Goal: Find specific page/section: Find specific page/section

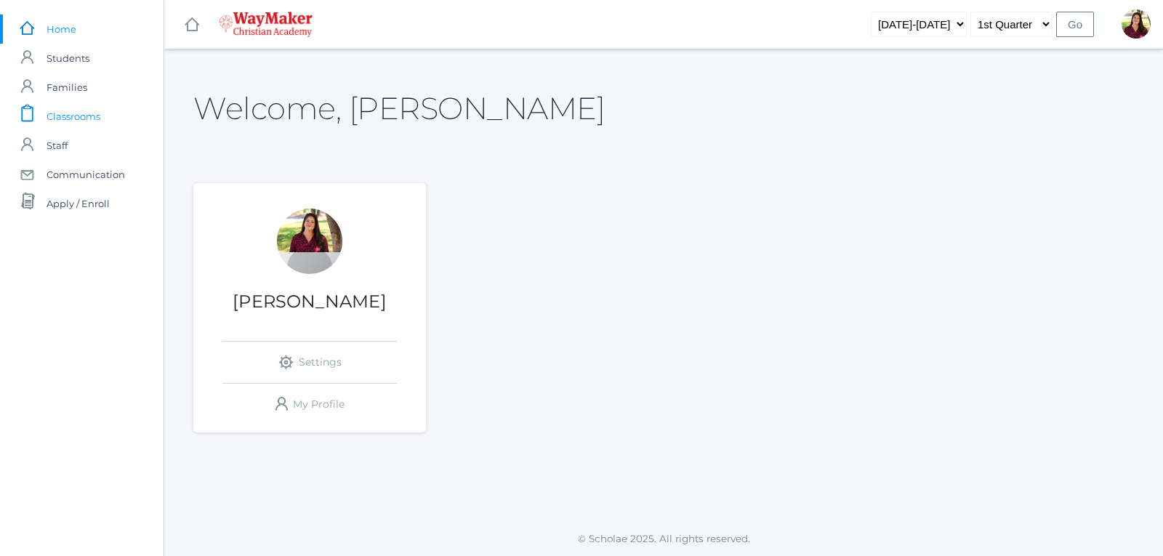
click at [108, 124] on link "icons/clipboard/plain Created with Sketch. Classrooms" at bounding box center [82, 116] width 164 height 29
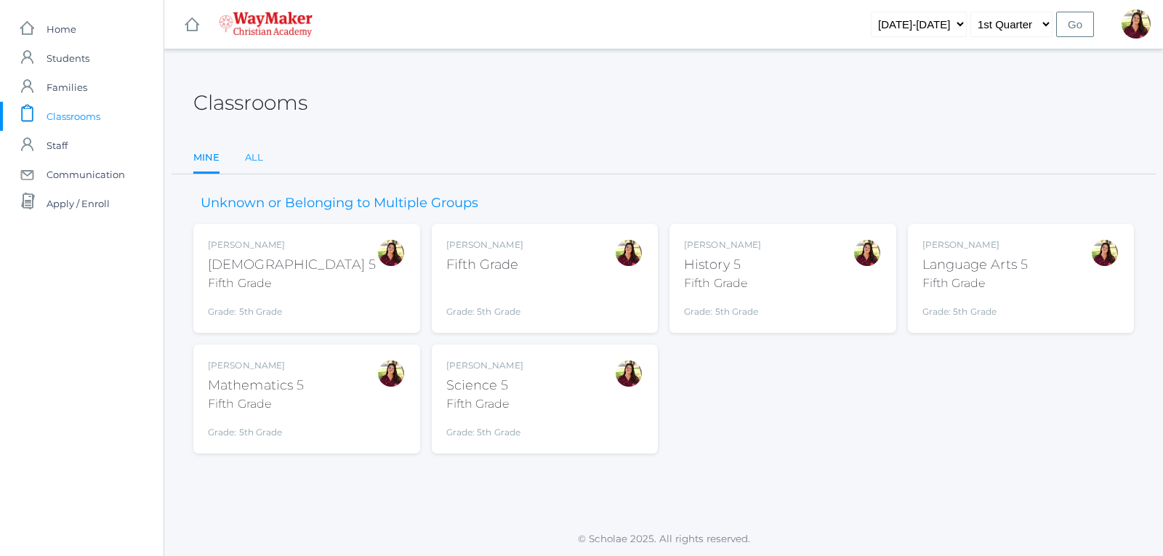
click at [254, 156] on link "All" at bounding box center [254, 157] width 18 height 29
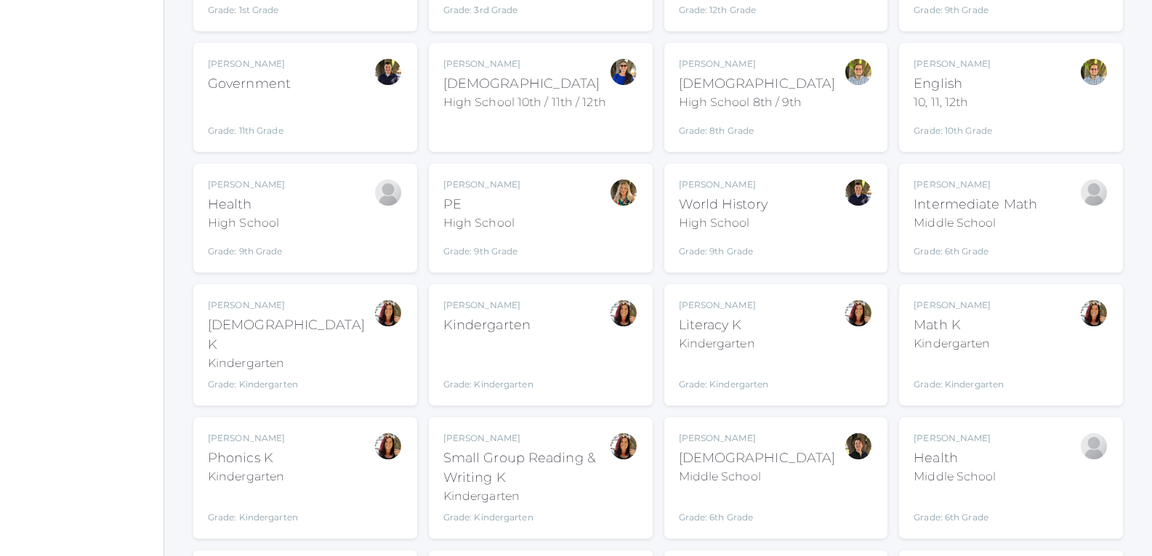
scroll to position [1381, 0]
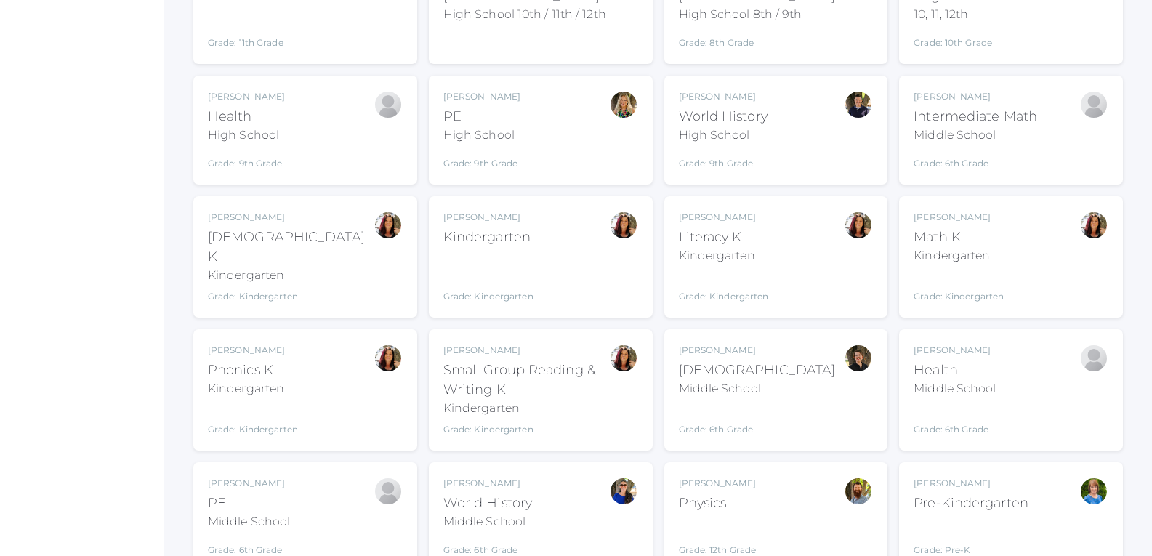
click at [507, 228] on div "Kindergarten" at bounding box center [488, 238] width 90 height 20
click at [241, 228] on div "Bible K" at bounding box center [291, 247] width 166 height 39
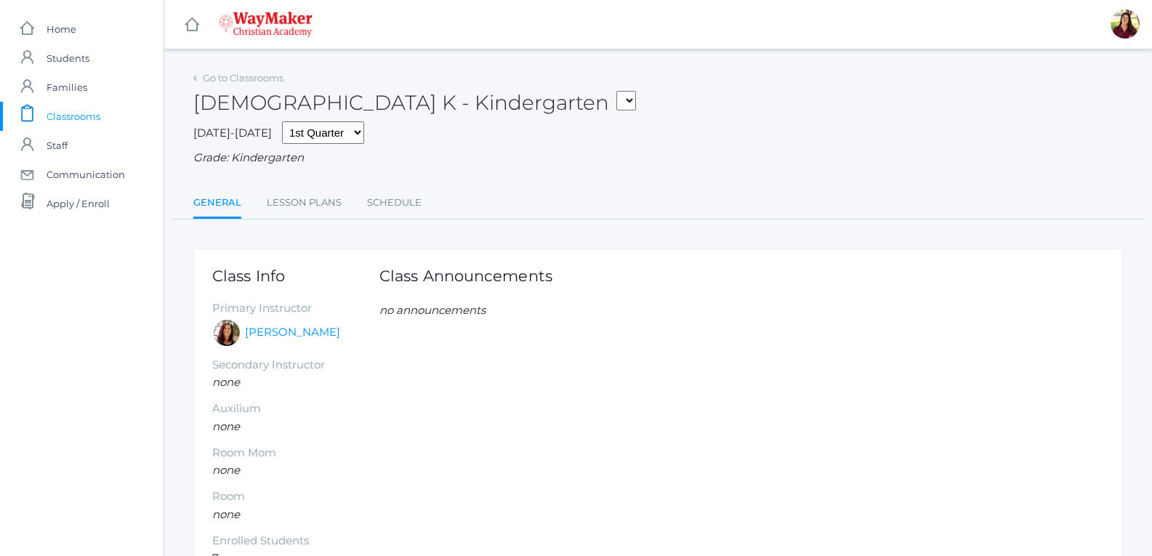
click at [101, 121] on link "icons/clipboard/plain Created with Sketch. Classrooms" at bounding box center [82, 116] width 164 height 29
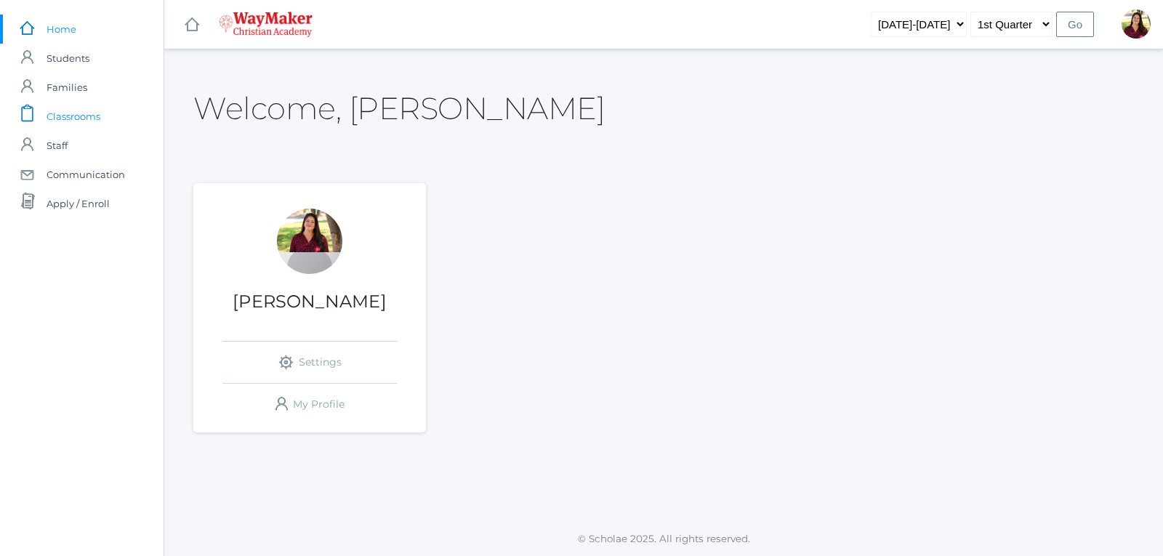
click at [82, 118] on span "Classrooms" at bounding box center [74, 116] width 54 height 29
